Goal: Task Accomplishment & Management: Use online tool/utility

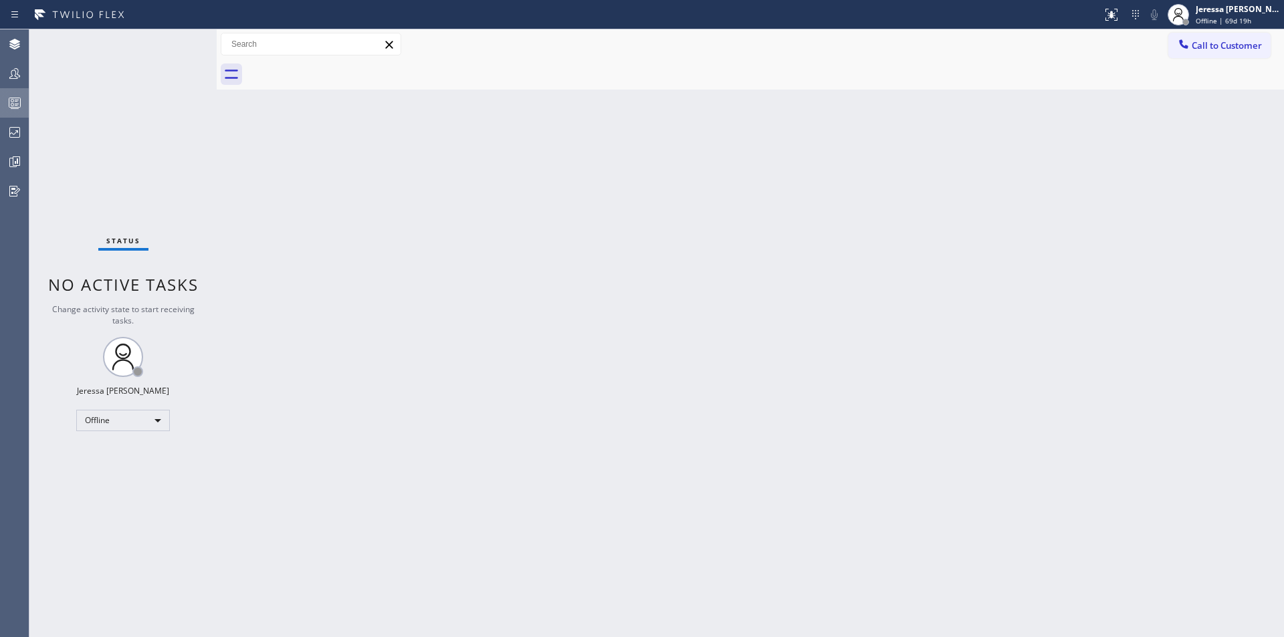
click at [23, 102] on div at bounding box center [14, 103] width 29 height 16
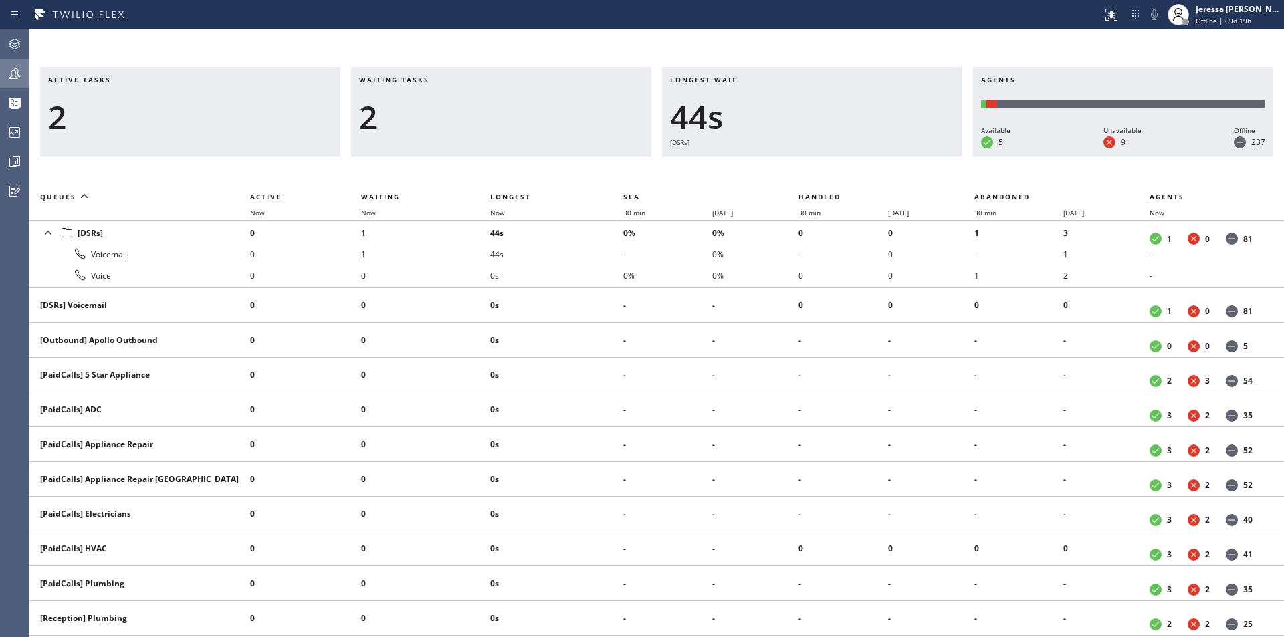
click at [22, 72] on icon at bounding box center [15, 74] width 16 height 16
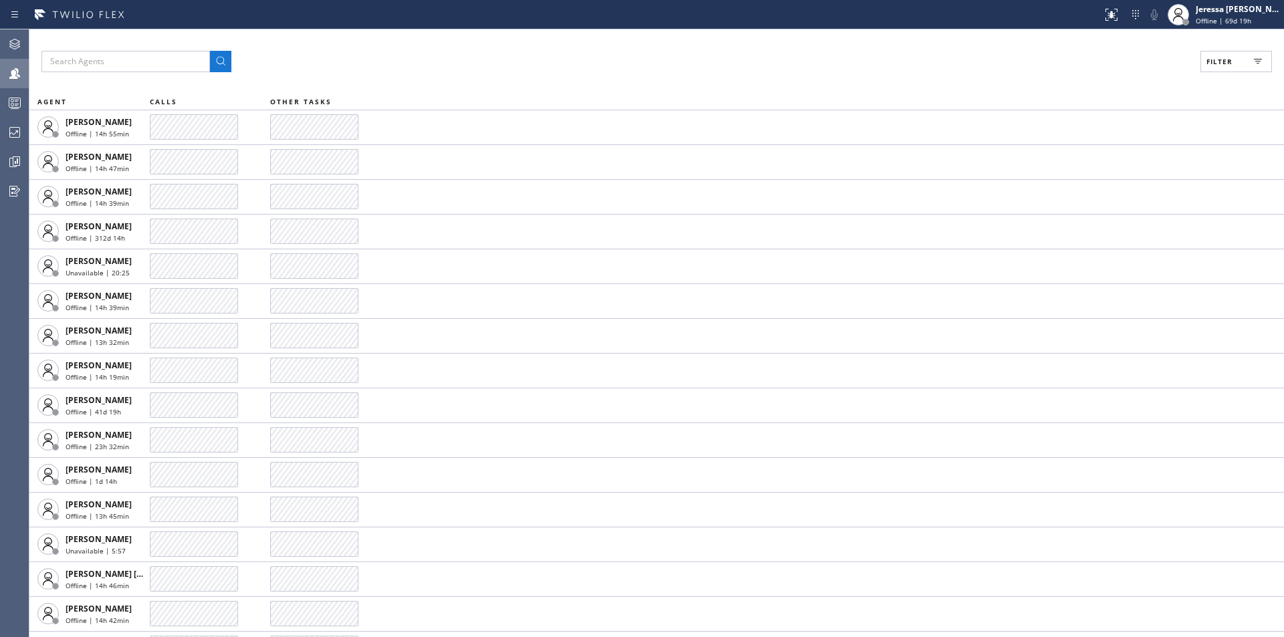
click at [1217, 60] on span "Filter" at bounding box center [1220, 61] width 26 height 9
click at [1120, 156] on label "Available" at bounding box center [1186, 158] width 176 height 11
click at [1098, 156] on input "Available" at bounding box center [1090, 158] width 16 height 16
checkbox input "true"
click at [1203, 78] on span "Apply" at bounding box center [1202, 76] width 27 height 9
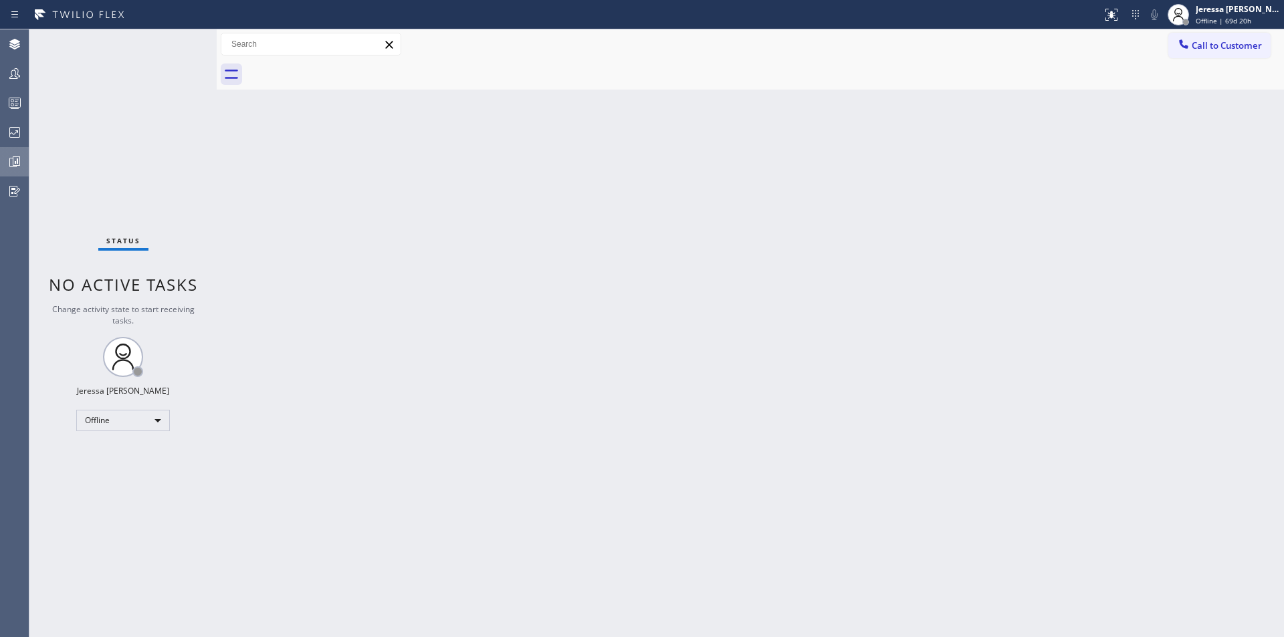
click at [18, 163] on icon at bounding box center [16, 161] width 3 height 5
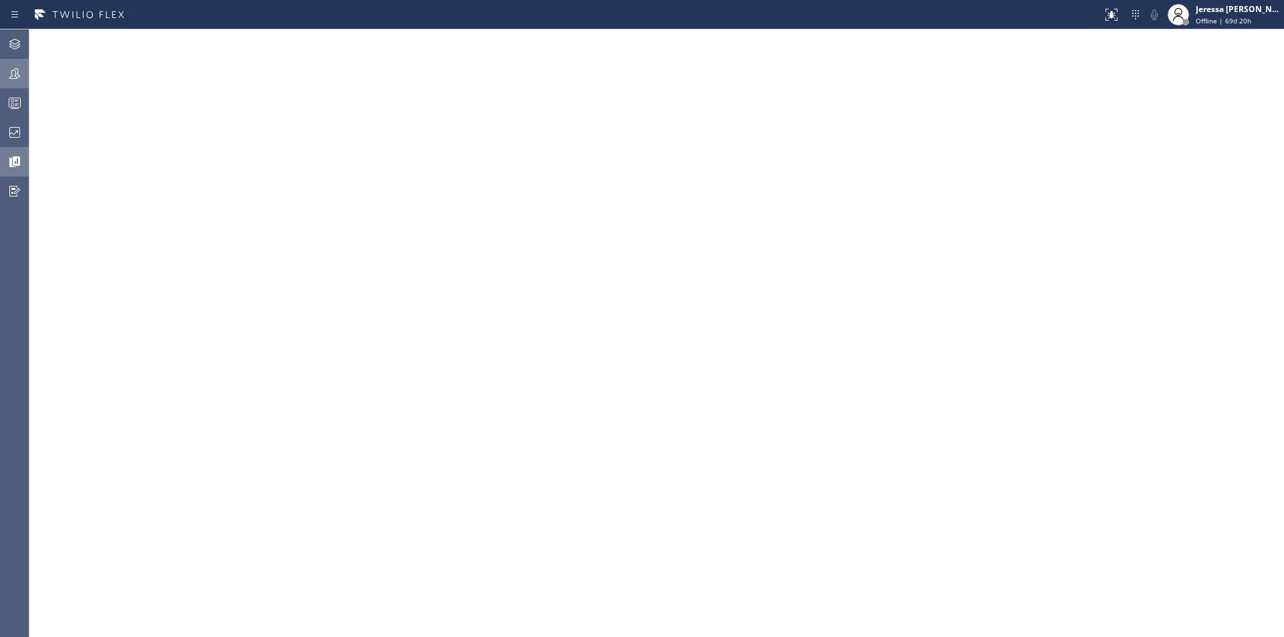
click at [19, 68] on icon at bounding box center [15, 74] width 16 height 16
click at [16, 110] on icon at bounding box center [15, 103] width 16 height 16
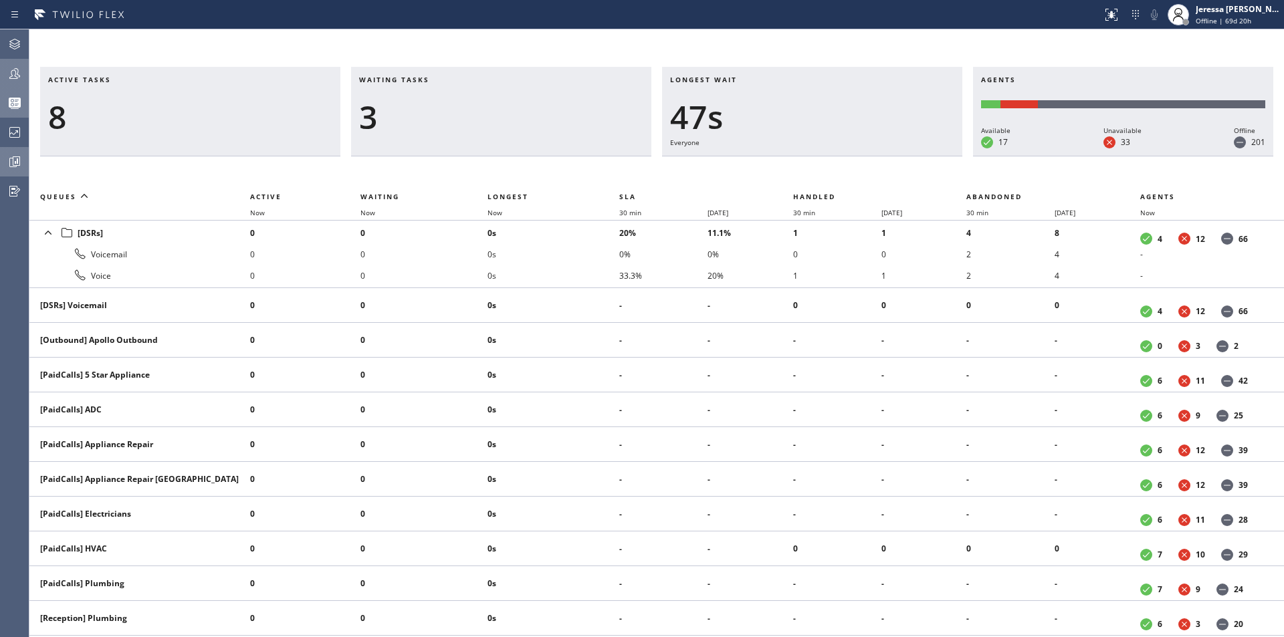
click at [21, 67] on icon at bounding box center [15, 74] width 16 height 16
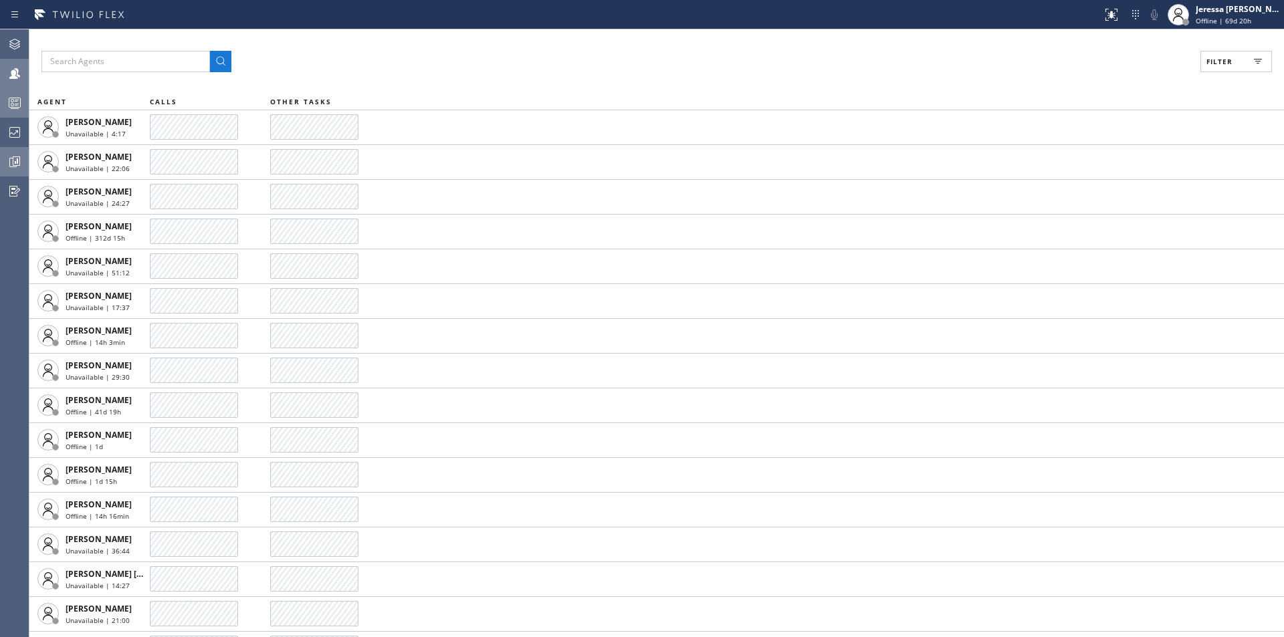
drag, startPoint x: 1228, startPoint y: 67, endPoint x: 1223, endPoint y: 79, distance: 12.9
click at [1229, 67] on button "Filter" at bounding box center [1237, 61] width 72 height 21
click at [1143, 155] on label "Available" at bounding box center [1186, 158] width 176 height 11
click at [1098, 155] on input "Available" at bounding box center [1090, 158] width 16 height 16
checkbox input "true"
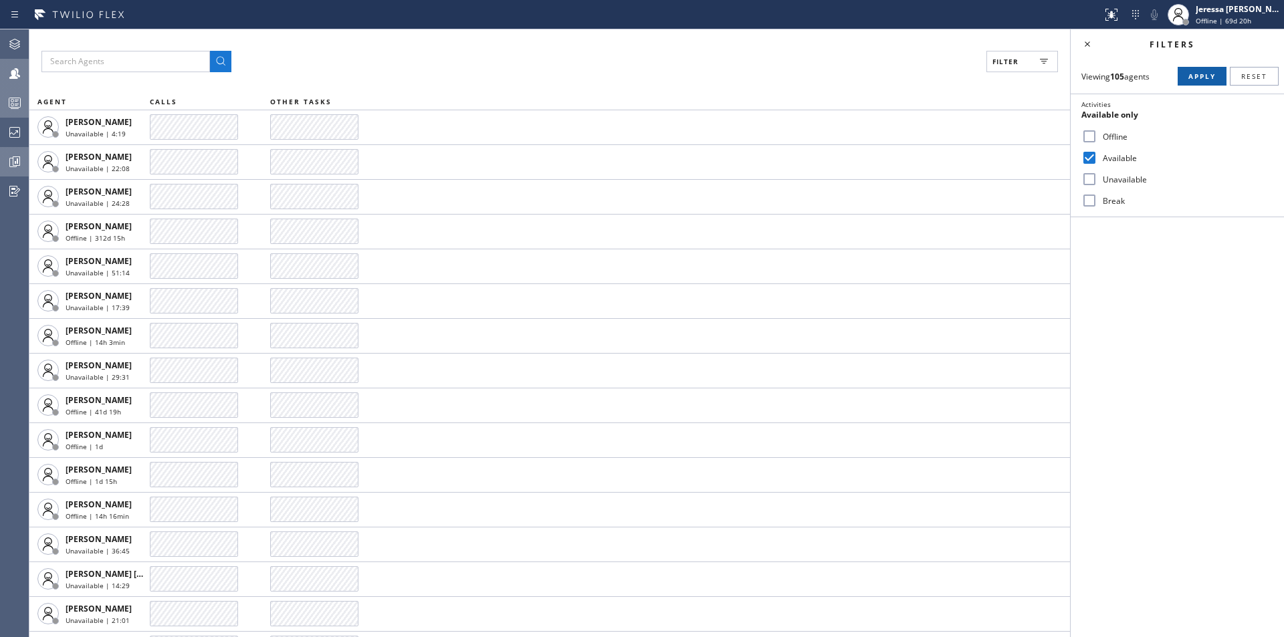
click at [1204, 79] on span "Apply" at bounding box center [1202, 76] width 27 height 9
click at [1090, 43] on icon at bounding box center [1088, 44] width 16 height 16
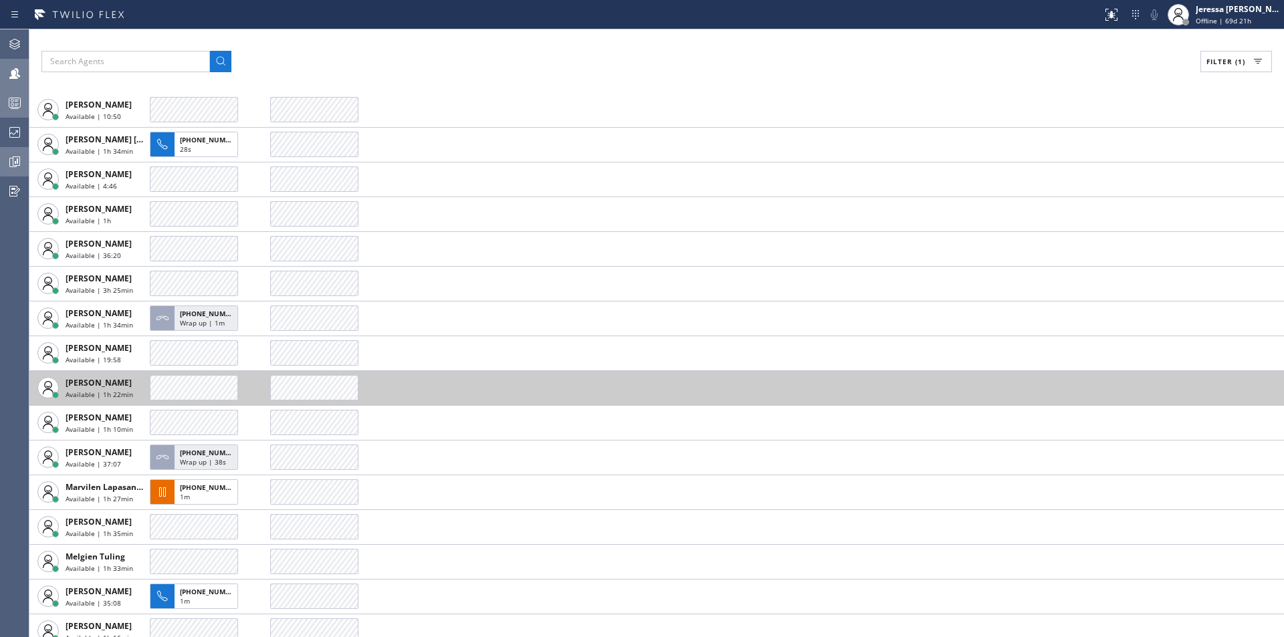
scroll to position [201, 0]
